Goal: Find specific page/section

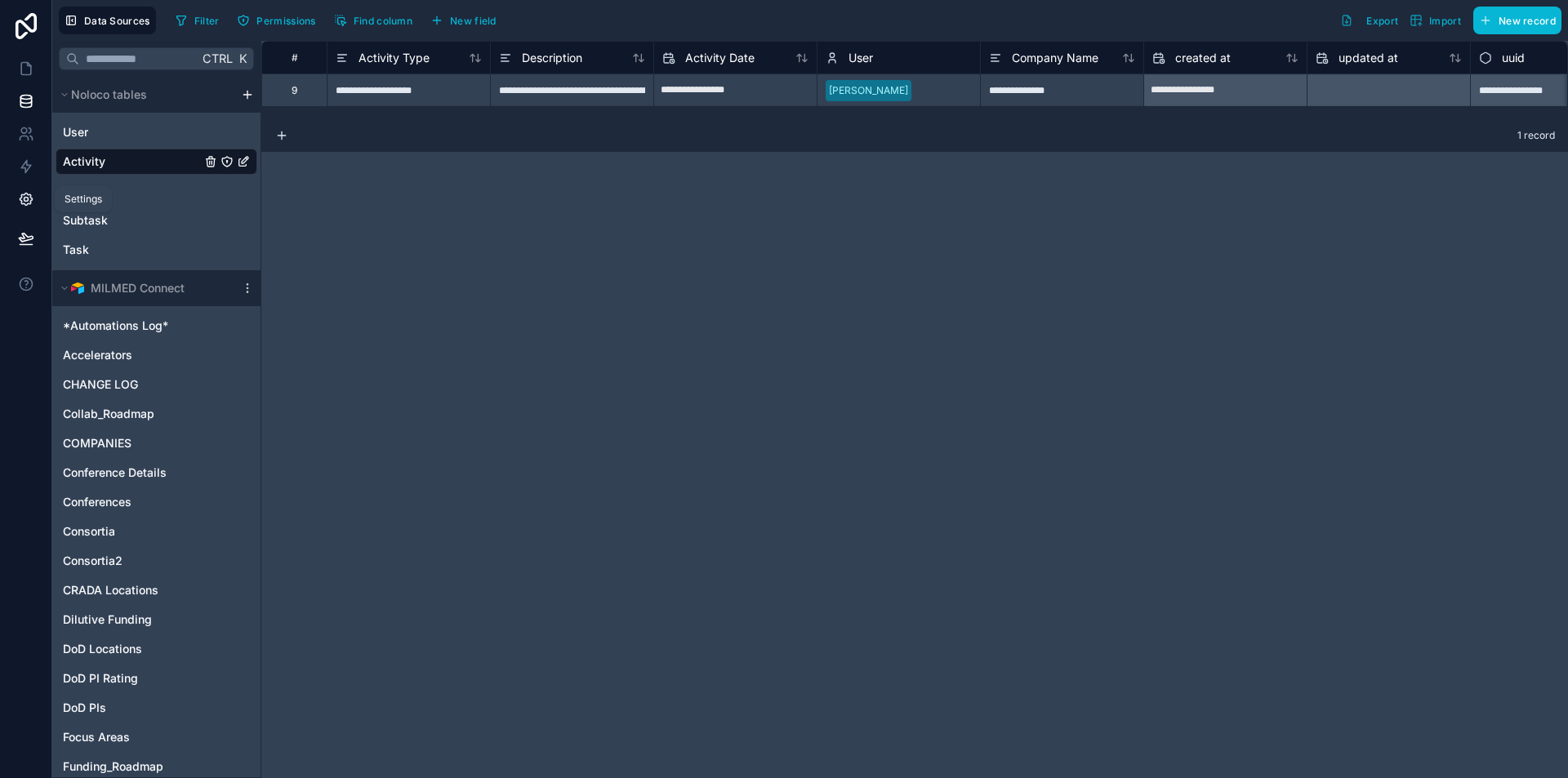
click at [21, 203] on icon at bounding box center [25, 199] width 12 height 12
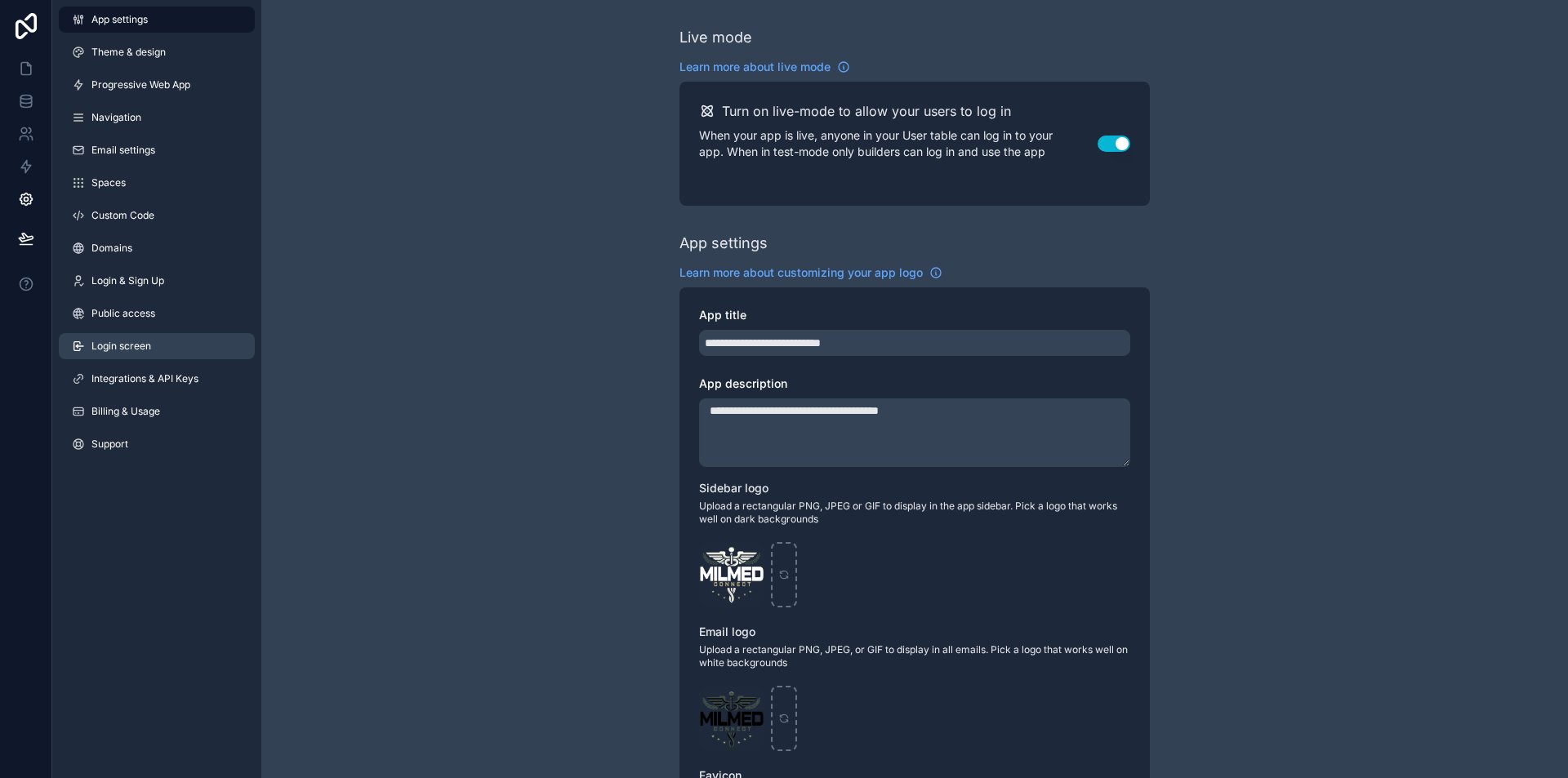
click at [125, 339] on link "Login screen" at bounding box center [157, 347] width 196 height 26
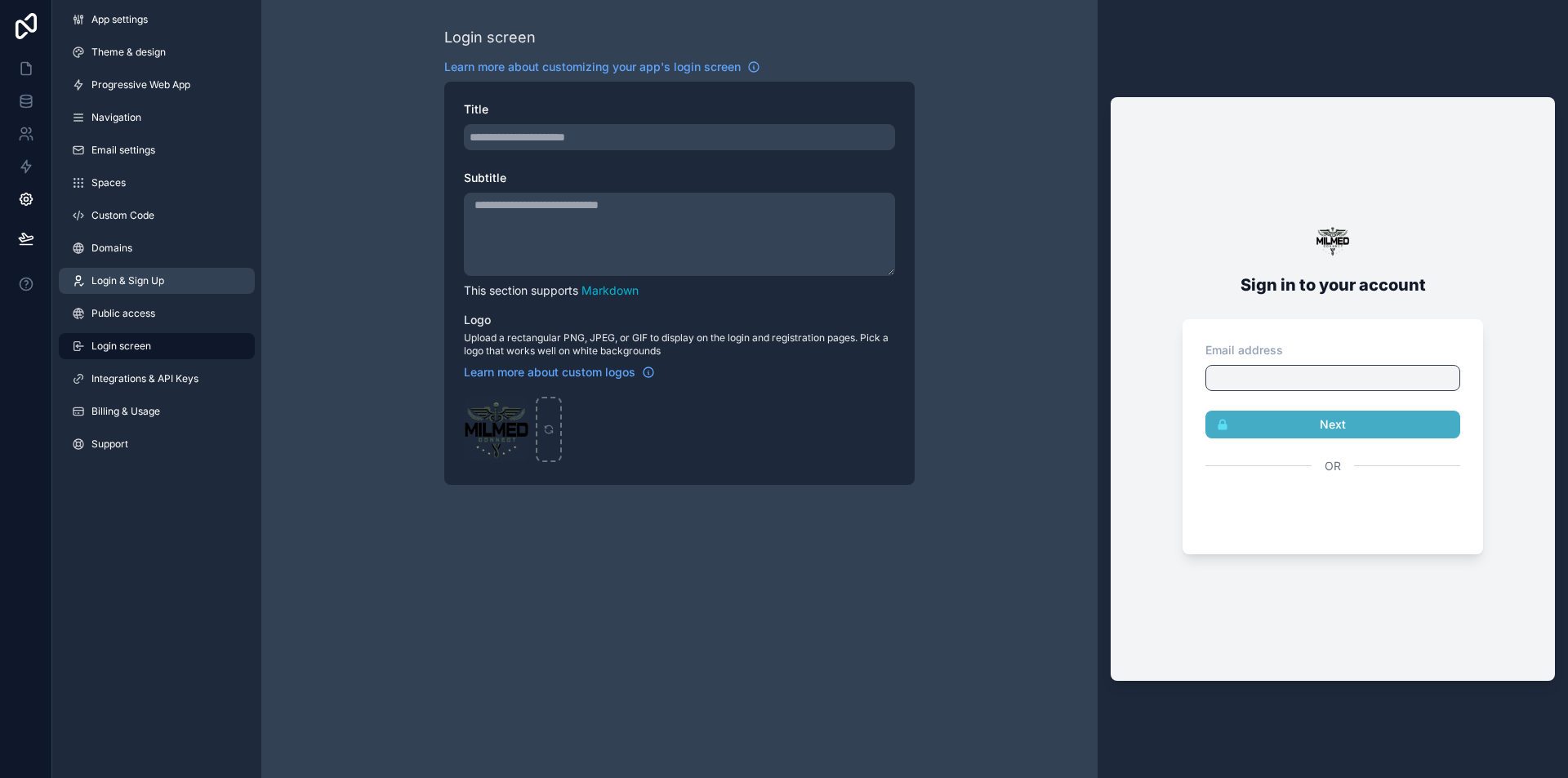
click at [126, 281] on span "Login & Sign Up" at bounding box center [128, 281] width 73 height 13
